Goal: Task Accomplishment & Management: Manage account settings

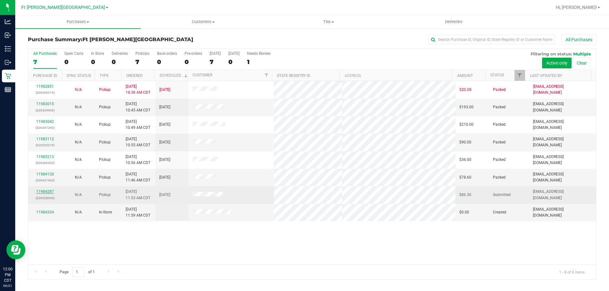
click at [47, 192] on link "11984287" at bounding box center [45, 192] width 18 height 4
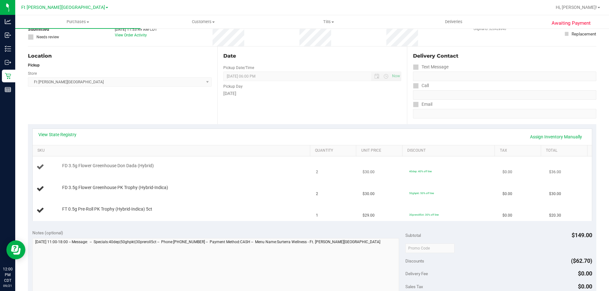
scroll to position [63, 0]
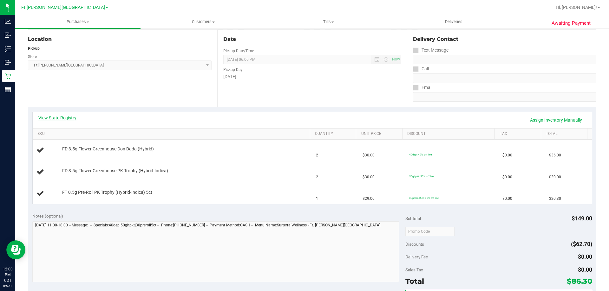
click at [69, 117] on link "View State Registry" at bounding box center [57, 118] width 38 height 6
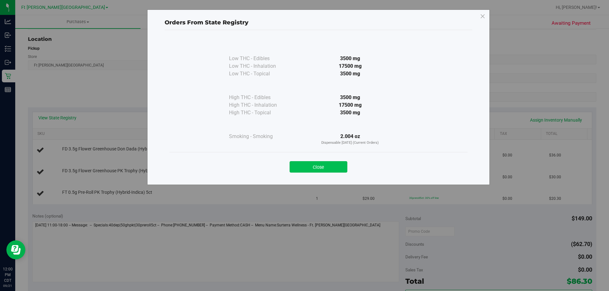
click at [302, 164] on button "Close" at bounding box center [319, 166] width 58 height 11
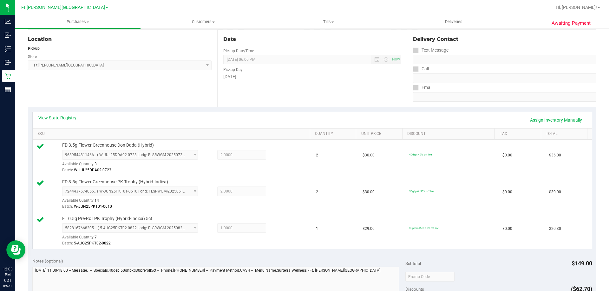
scroll to position [190, 0]
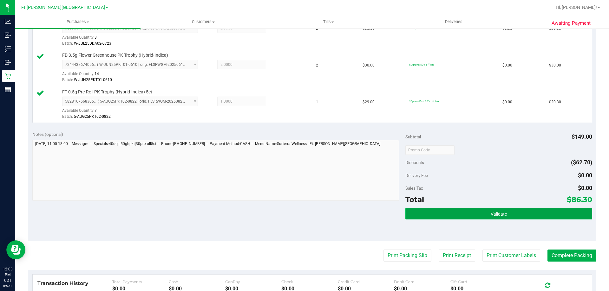
click at [302, 213] on span "Validate" at bounding box center [499, 214] width 16 height 5
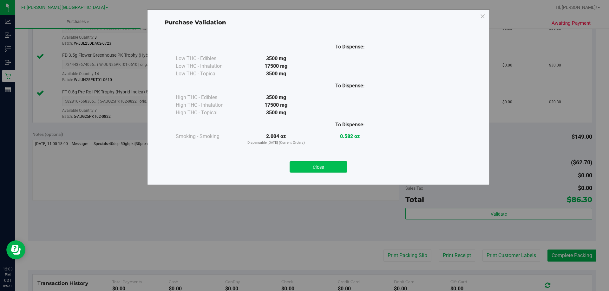
click at [302, 169] on button "Close" at bounding box center [319, 166] width 58 height 11
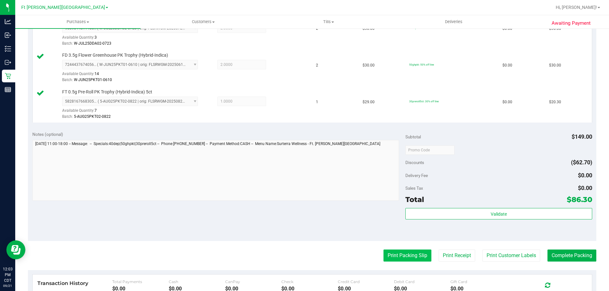
click at [302, 254] on button "Print Packing Slip" at bounding box center [407, 256] width 48 height 12
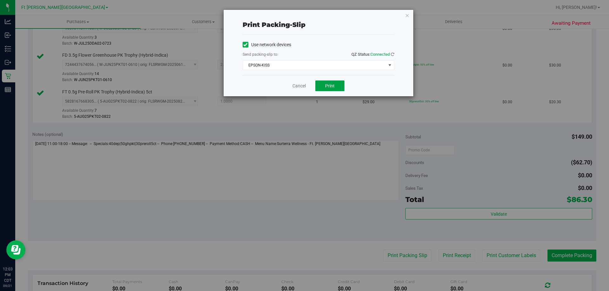
click at [302, 86] on button "Print" at bounding box center [329, 86] width 29 height 11
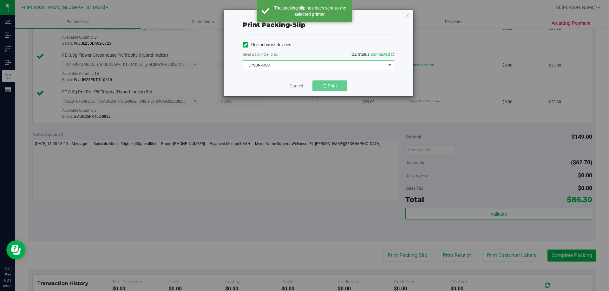
click at [302, 65] on span "EPSON-KISS" at bounding box center [314, 65] width 143 height 9
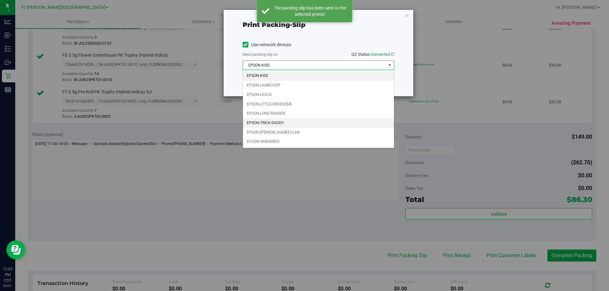
click at [280, 122] on li "EPSON-TRICK-DADDY" at bounding box center [318, 124] width 151 height 10
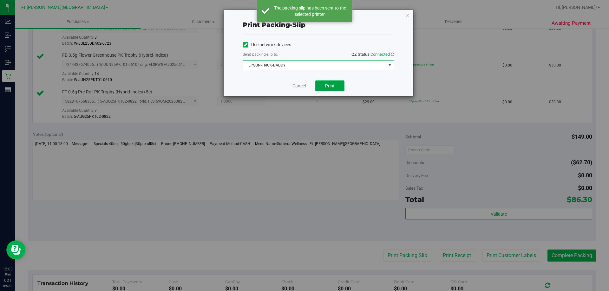
click at [302, 88] on span "Print" at bounding box center [330, 85] width 10 height 5
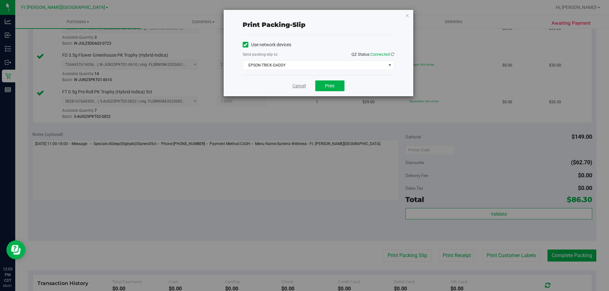
click at [296, 87] on link "Cancel" at bounding box center [298, 86] width 13 height 7
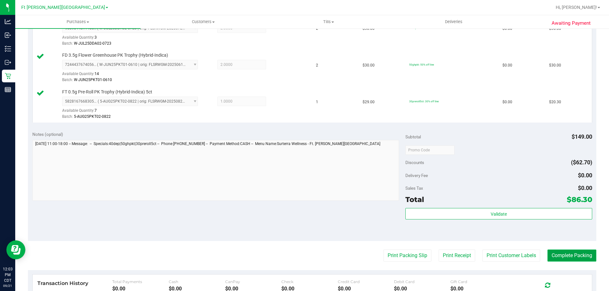
click at [302, 255] on button "Complete Packing" at bounding box center [571, 256] width 49 height 12
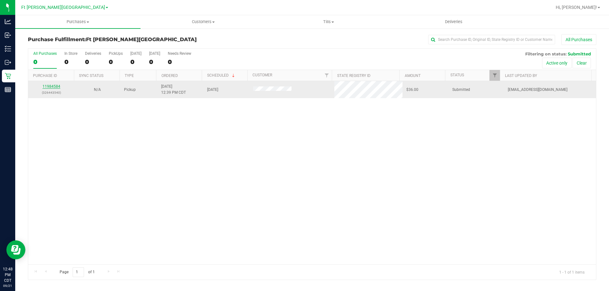
click at [51, 85] on link "11984584" at bounding box center [51, 86] width 18 height 4
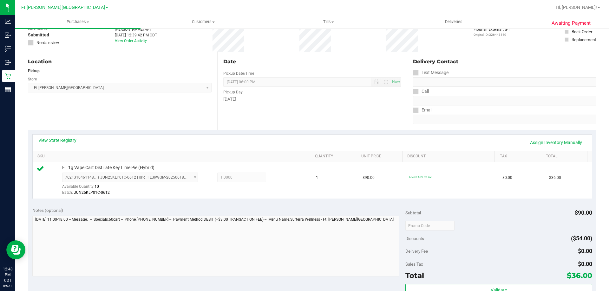
scroll to position [95, 0]
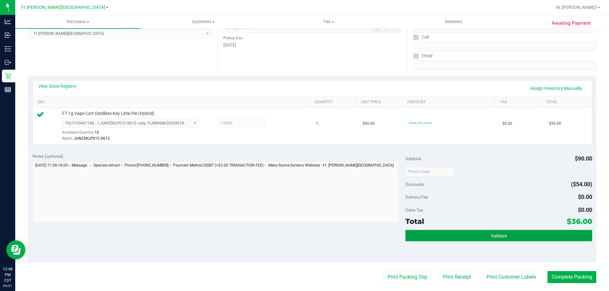
click at [302, 231] on button "Validate" at bounding box center [498, 235] width 186 height 11
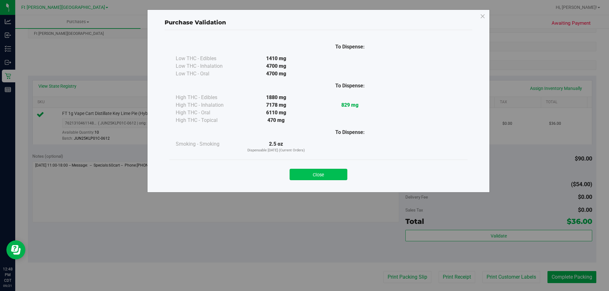
click at [302, 176] on button "Close" at bounding box center [319, 174] width 58 height 11
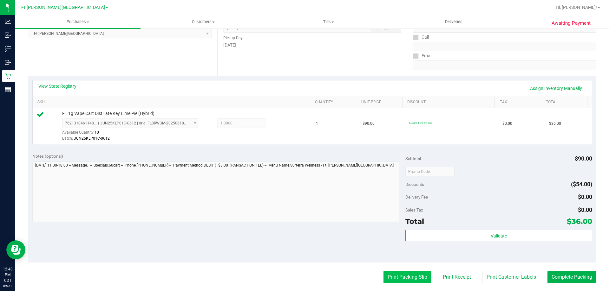
click at [302, 280] on button "Print Packing Slip" at bounding box center [407, 277] width 48 height 12
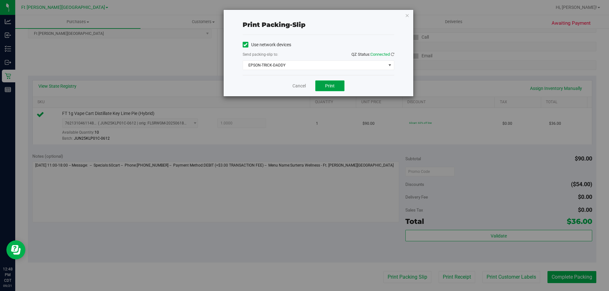
click at [302, 87] on button "Print" at bounding box center [329, 86] width 29 height 11
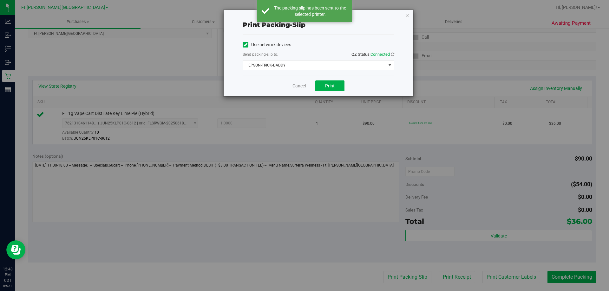
click at [300, 86] on link "Cancel" at bounding box center [298, 86] width 13 height 7
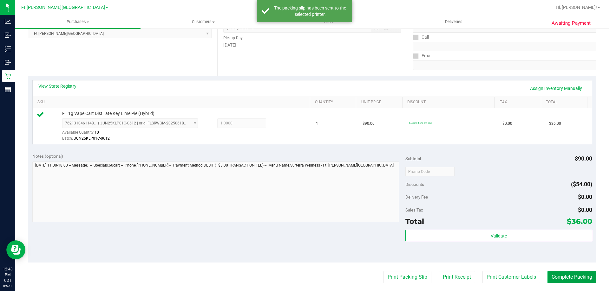
click at [302, 278] on button "Complete Packing" at bounding box center [571, 277] width 49 height 12
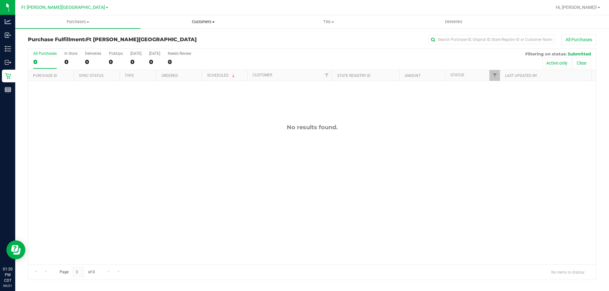
click at [200, 22] on span "Customers" at bounding box center [203, 22] width 125 height 6
click at [167, 37] on span "All customers" at bounding box center [163, 38] width 46 height 5
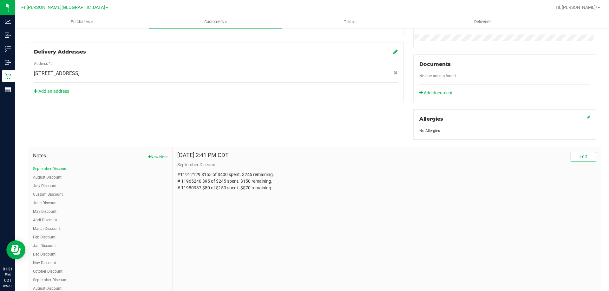
scroll to position [190, 0]
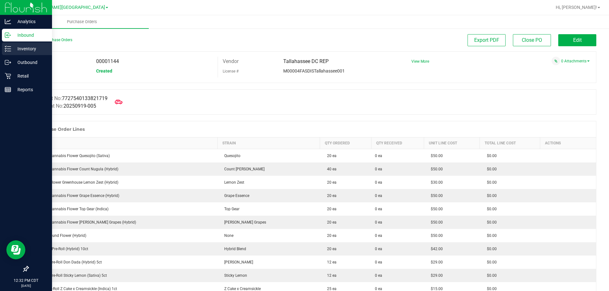
click at [27, 49] on p "Inventory" at bounding box center [30, 49] width 38 height 8
